Goal: Task Accomplishment & Management: Use online tool/utility

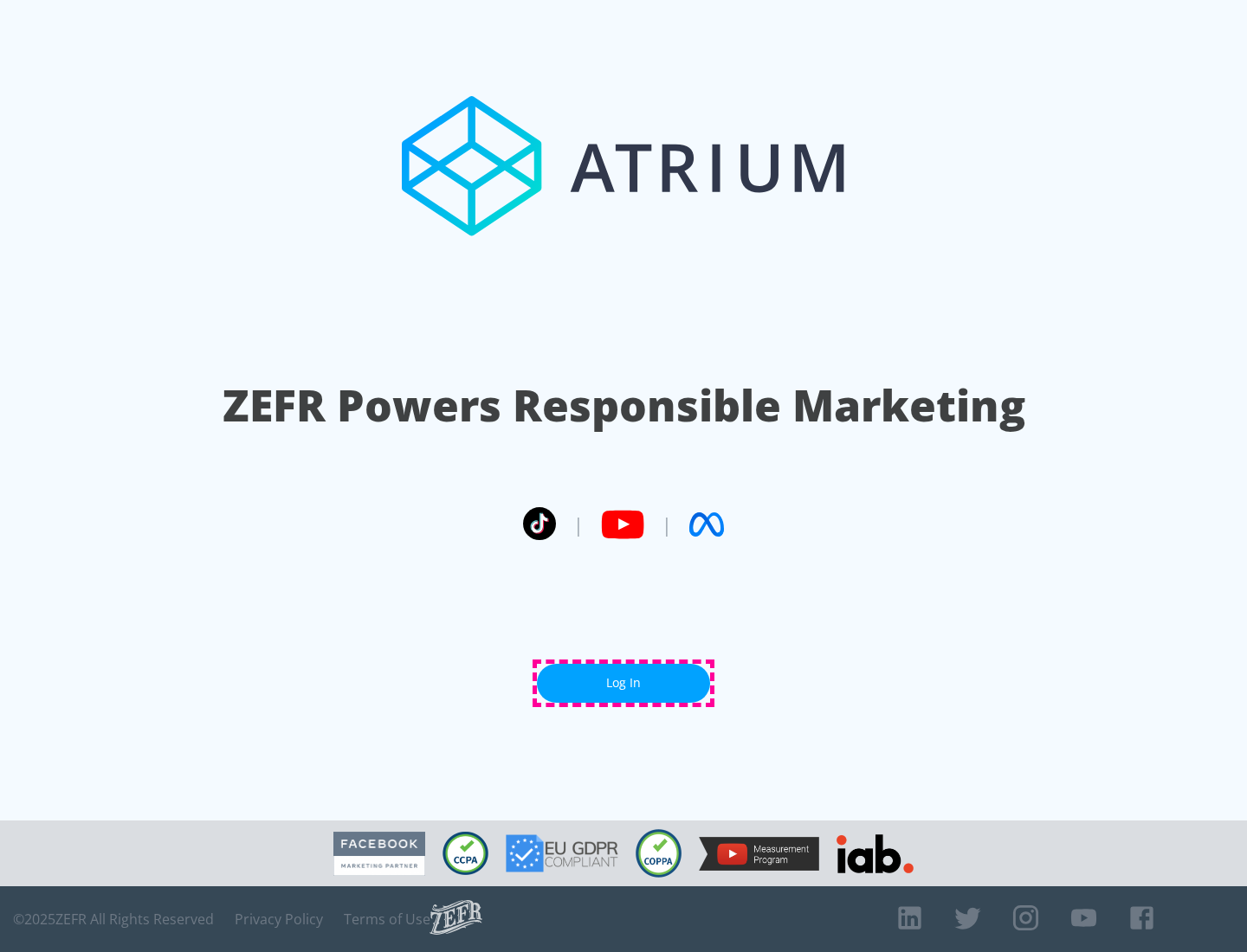
click at [624, 682] on link "Log In" at bounding box center [623, 683] width 173 height 39
